Goal: Find specific page/section: Find specific page/section

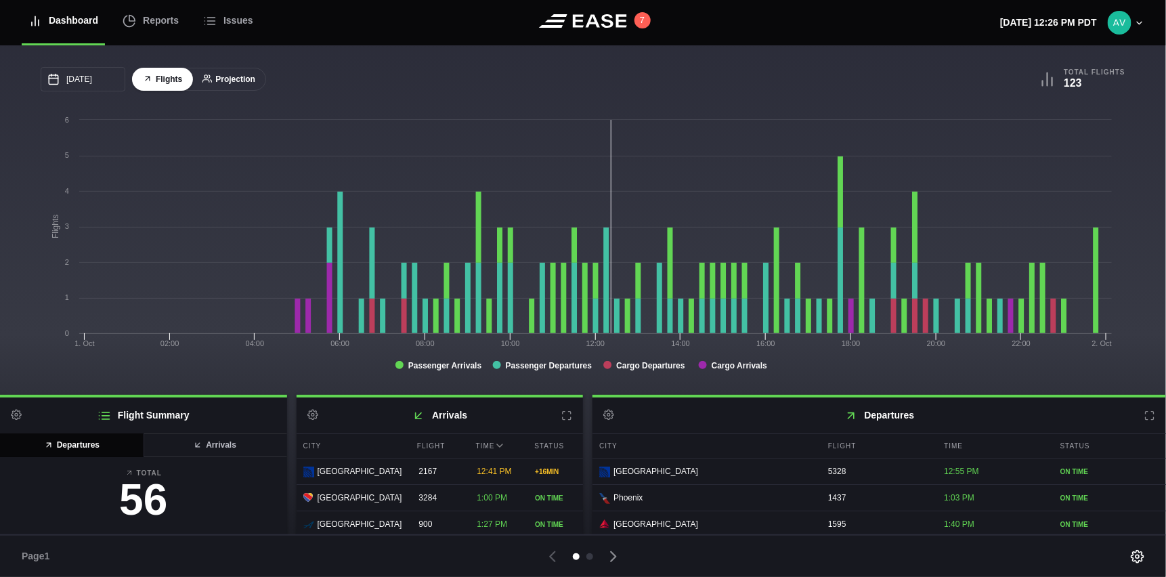
click at [231, 79] on button "Projection" at bounding box center [229, 80] width 74 height 24
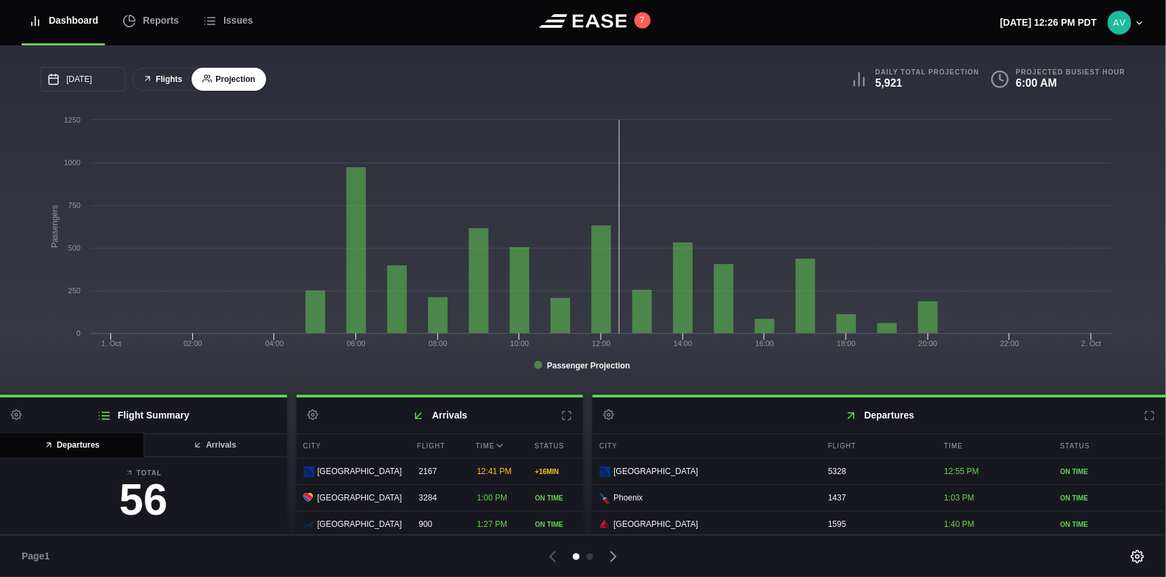
click at [165, 79] on button "Flights" at bounding box center [162, 80] width 61 height 24
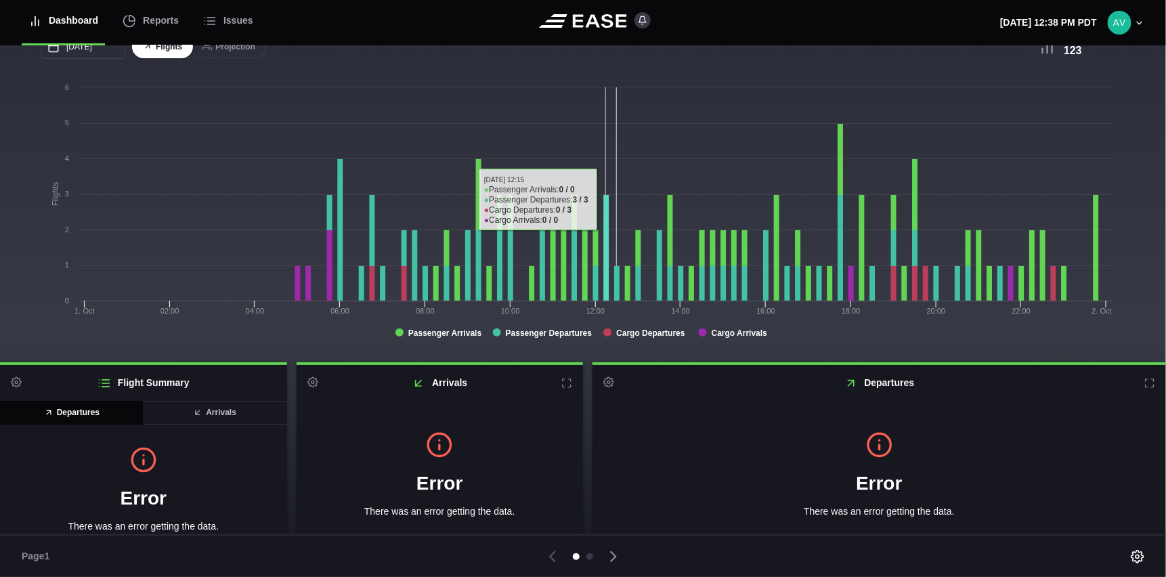
scroll to position [47, 0]
